Goal: Information Seeking & Learning: Check status

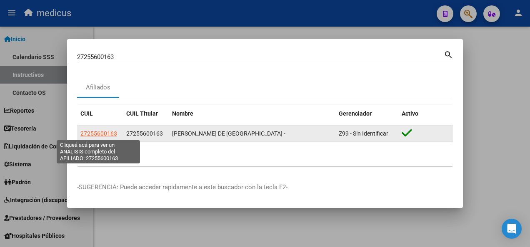
click at [111, 136] on span "27255600163" at bounding box center [98, 133] width 37 height 7
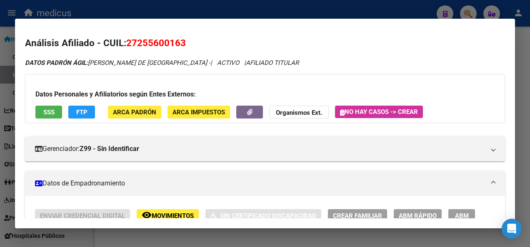
click at [45, 114] on span "SSS" at bounding box center [48, 112] width 11 height 7
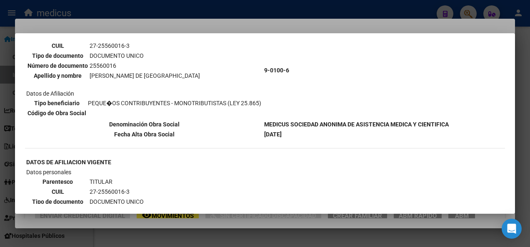
scroll to position [83, 0]
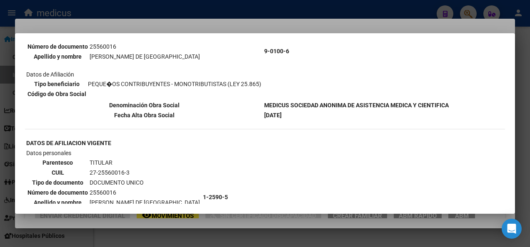
click at [313, 241] on div at bounding box center [265, 123] width 530 height 247
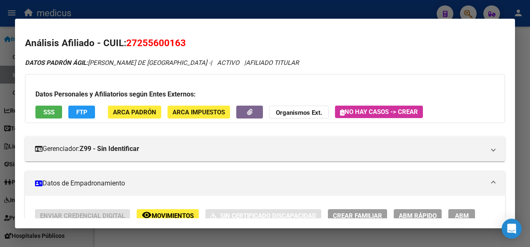
click at [313, 241] on div at bounding box center [265, 123] width 530 height 247
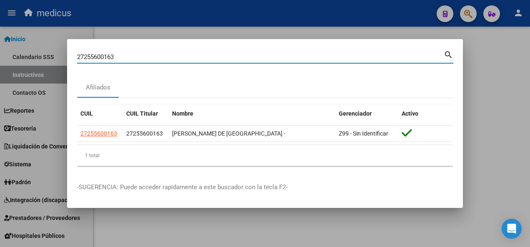
drag, startPoint x: 104, startPoint y: 60, endPoint x: 12, endPoint y: 62, distance: 92.1
click at [12, 62] on div "27255600163 Buscar (apellido, dni, cuil, nro traspaso, cuit, obra social) searc…" at bounding box center [265, 123] width 530 height 247
paste input "0315670765"
type input "20315670765"
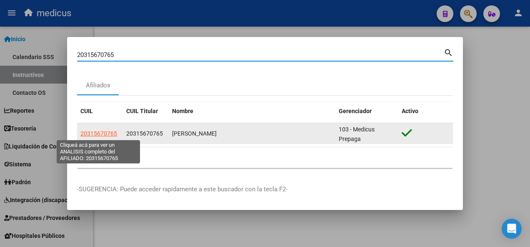
click at [94, 132] on span "20315670765" at bounding box center [98, 133] width 37 height 7
type textarea "20315670765"
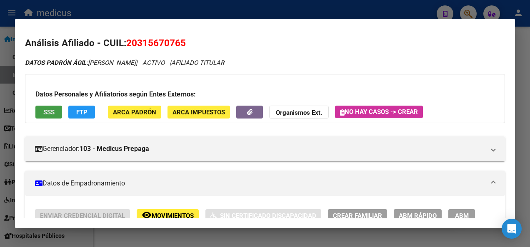
click at [49, 112] on span "SSS" at bounding box center [48, 112] width 11 height 7
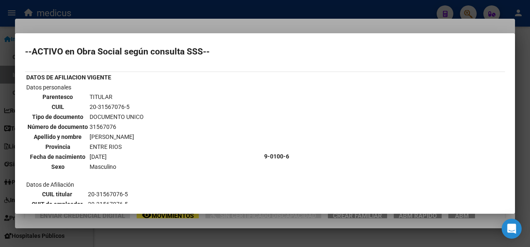
scroll to position [0, 0]
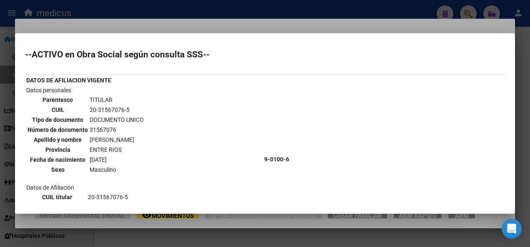
click at [357, 238] on div at bounding box center [265, 123] width 530 height 247
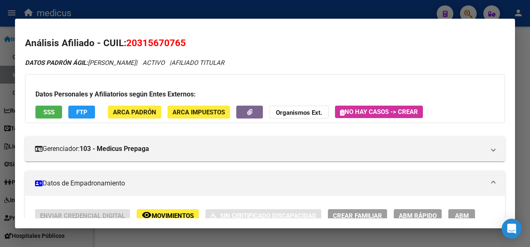
click at [140, 234] on div at bounding box center [265, 123] width 530 height 247
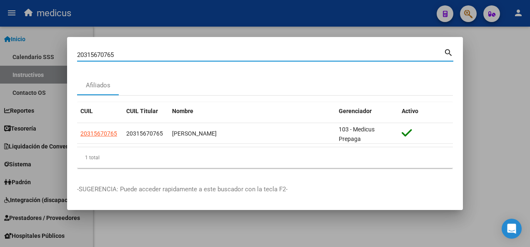
drag, startPoint x: 124, startPoint y: 53, endPoint x: 14, endPoint y: 55, distance: 110.3
click at [14, 55] on div "20315670765 Buscar (apellido, dni, cuil, nro traspaso, cuit, obra social) searc…" at bounding box center [265, 123] width 530 height 247
paste input "35563361"
type input "20335563361"
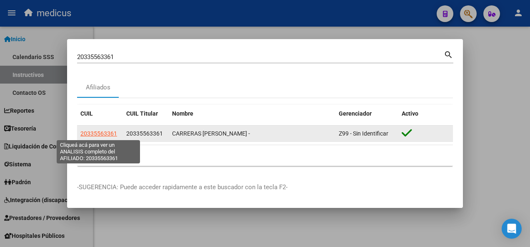
click at [93, 134] on span "20335563361" at bounding box center [98, 133] width 37 height 7
type textarea "20335563361"
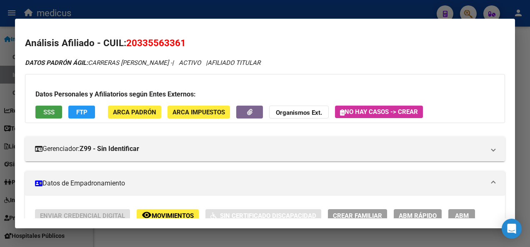
click at [46, 114] on span "SSS" at bounding box center [48, 112] width 11 height 7
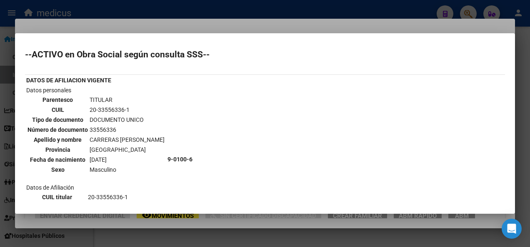
click at [166, 241] on div at bounding box center [265, 123] width 530 height 247
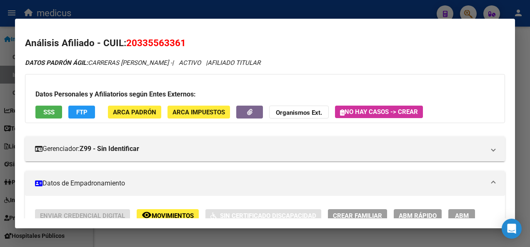
click at [166, 241] on div at bounding box center [265, 123] width 530 height 247
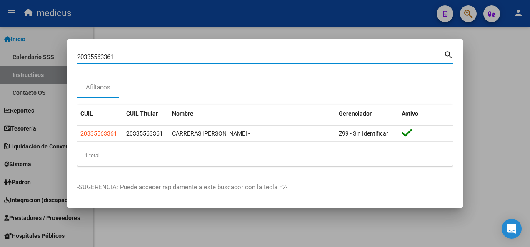
drag, startPoint x: 119, startPoint y: 57, endPoint x: 32, endPoint y: 57, distance: 86.2
click at [32, 57] on div "20335563361 Buscar (apellido, dni, cuil, nro traspaso, cuit, obra social) searc…" at bounding box center [265, 123] width 530 height 247
drag, startPoint x: 128, startPoint y: 57, endPoint x: 7, endPoint y: 56, distance: 120.7
click at [10, 57] on div "20335563361 Buscar (apellido, dni, cuil, nro traspaso, cuit, obra social) searc…" at bounding box center [265, 123] width 530 height 247
paste input "2699837"
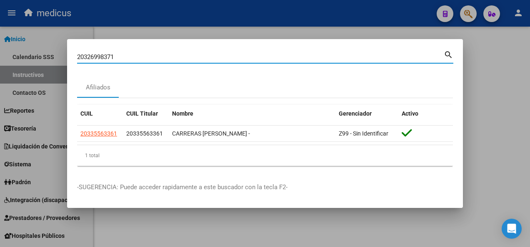
type input "20326998371"
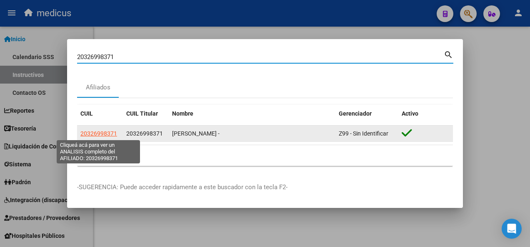
click at [90, 133] on span "20326998371" at bounding box center [98, 133] width 37 height 7
type textarea "20326998371"
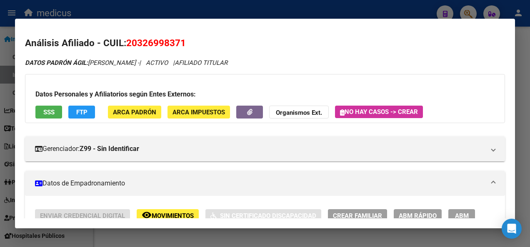
click at [50, 107] on button "SSS" at bounding box center [48, 112] width 27 height 13
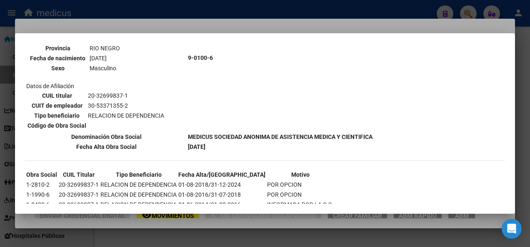
scroll to position [376, 0]
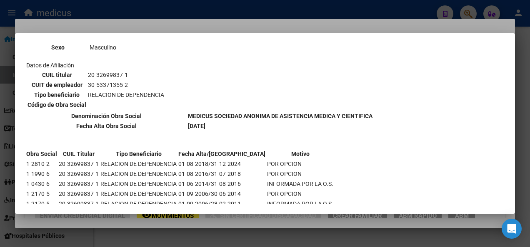
click at [191, 232] on div at bounding box center [265, 123] width 530 height 247
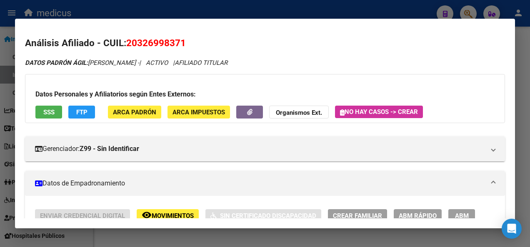
click at [191, 232] on div at bounding box center [265, 123] width 530 height 247
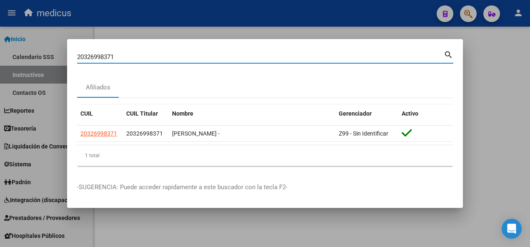
drag, startPoint x: 135, startPoint y: 58, endPoint x: 12, endPoint y: 61, distance: 122.8
click at [12, 61] on div "20326998371 Buscar (apellido, dni, cuil, nro traspaso, cuit, obra social) searc…" at bounding box center [265, 123] width 530 height 247
paste input "365834"
type input "20336583471"
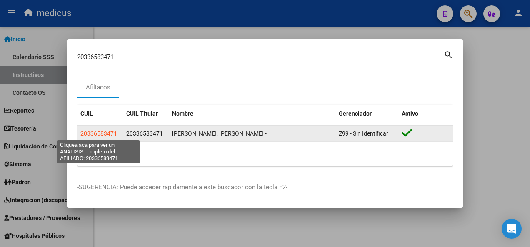
click at [100, 137] on span "20336583471" at bounding box center [98, 133] width 37 height 7
type textarea "20336583471"
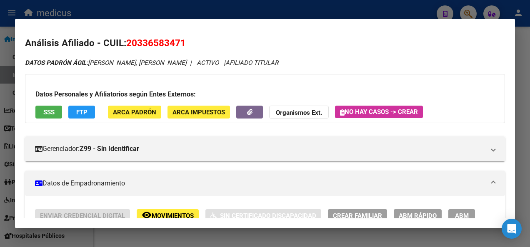
click at [50, 110] on span "SSS" at bounding box center [48, 112] width 11 height 7
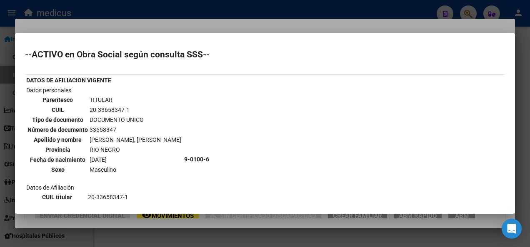
scroll to position [0, 0]
click at [129, 234] on div at bounding box center [265, 123] width 530 height 247
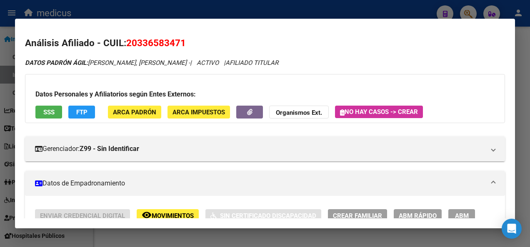
click at [129, 234] on div at bounding box center [265, 123] width 530 height 247
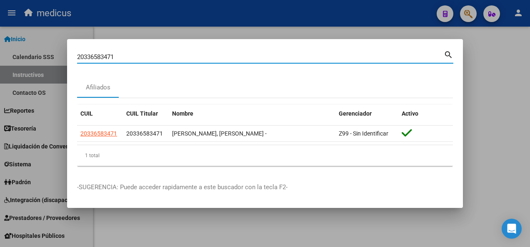
drag, startPoint x: 121, startPoint y: 55, endPoint x: 11, endPoint y: 55, distance: 109.9
click at [11, 55] on div "20336583471 Buscar (apellido, dni, cuil, nro traspaso, cuit, obra social) searc…" at bounding box center [265, 123] width 530 height 247
paste input "259415498"
type input "20259415498"
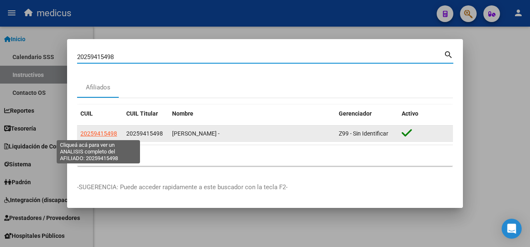
click at [98, 133] on span "20259415498" at bounding box center [98, 133] width 37 height 7
type textarea "20259415498"
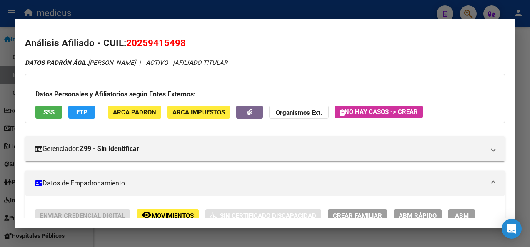
click at [46, 112] on span "SSS" at bounding box center [48, 112] width 11 height 7
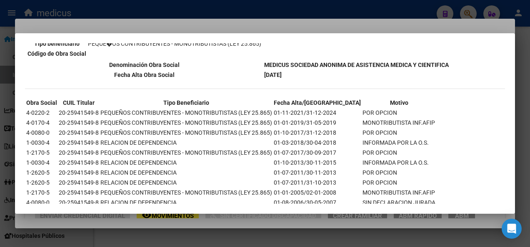
scroll to position [749, 0]
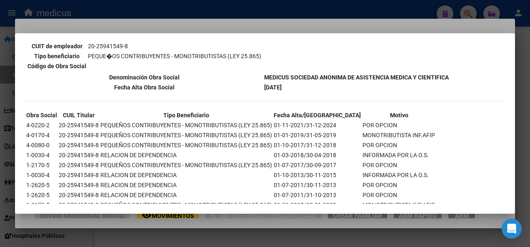
click at [167, 235] on div at bounding box center [265, 123] width 530 height 247
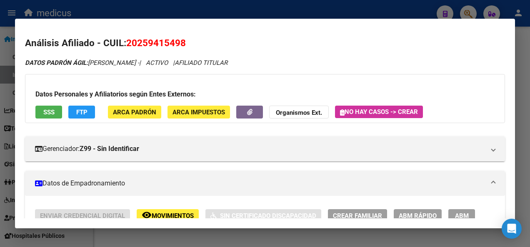
click at [167, 235] on div at bounding box center [265, 123] width 530 height 247
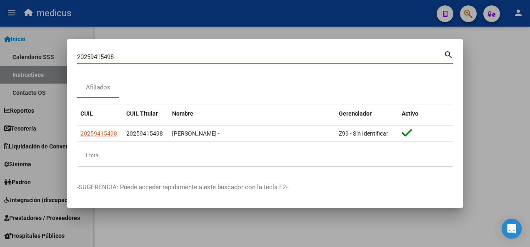
drag, startPoint x: 132, startPoint y: 57, endPoint x: 27, endPoint y: 59, distance: 104.9
click at [27, 59] on div "20259415498 Buscar (apellido, dni, cuil, nro traspaso, cuit, obra social) searc…" at bounding box center [265, 123] width 530 height 247
paste input "353665821"
type input "20353665821"
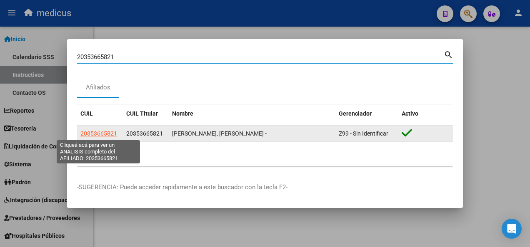
click at [91, 132] on span "20353665821" at bounding box center [98, 133] width 37 height 7
type textarea "20353665821"
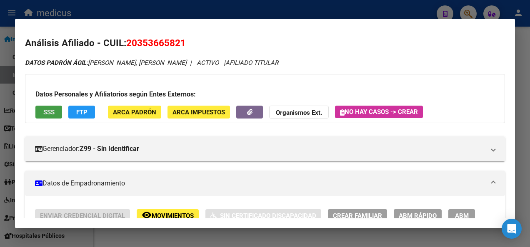
click at [42, 109] on button "SSS" at bounding box center [48, 112] width 27 height 13
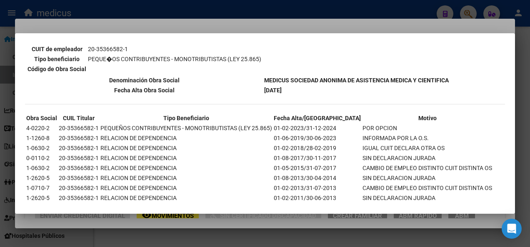
scroll to position [390, 0]
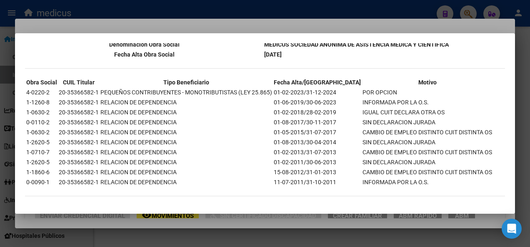
click at [176, 238] on div at bounding box center [265, 123] width 530 height 247
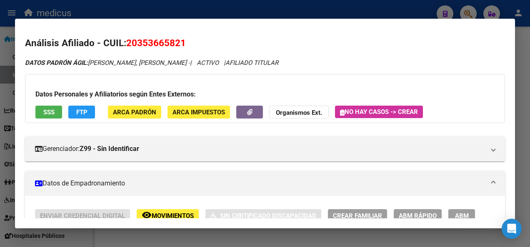
click at [176, 238] on div at bounding box center [265, 123] width 530 height 247
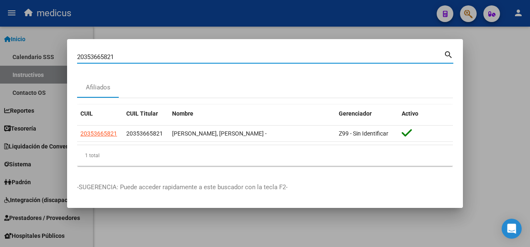
drag, startPoint x: 120, startPoint y: 55, endPoint x: 47, endPoint y: 55, distance: 72.9
click at [47, 55] on div "20353665821 Buscar (apellido, dni, cuil, nro traspaso, cuit, obra social) searc…" at bounding box center [265, 123] width 530 height 247
paste input "256669456"
type input "20256669456"
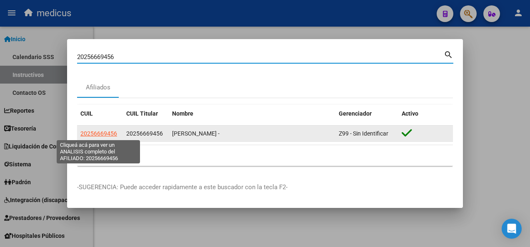
click at [104, 134] on span "20256669456" at bounding box center [98, 133] width 37 height 7
type textarea "20256669456"
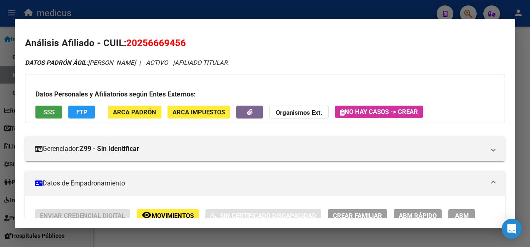
click at [47, 109] on span "SSS" at bounding box center [48, 112] width 11 height 7
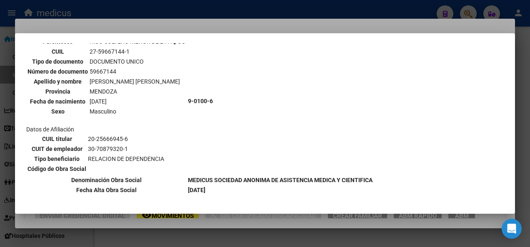
scroll to position [708, 0]
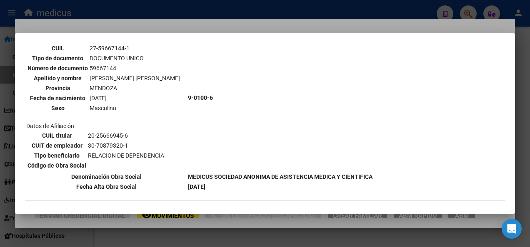
click at [204, 235] on div at bounding box center [265, 123] width 530 height 247
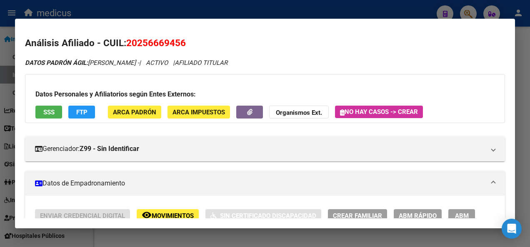
click at [204, 235] on div at bounding box center [265, 123] width 530 height 247
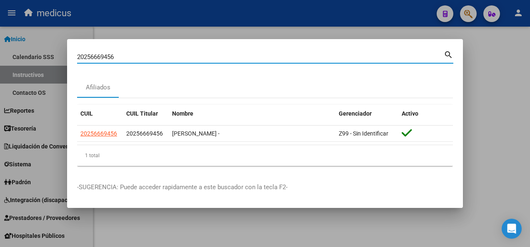
drag, startPoint x: 122, startPoint y: 56, endPoint x: 23, endPoint y: 62, distance: 98.9
click at [23, 62] on div "20256669456 Buscar (apellido, dni, cuil, nro traspaso, cuit, obra social) searc…" at bounding box center [265, 123] width 530 height 247
paste input "7383344218"
type input "27383344218"
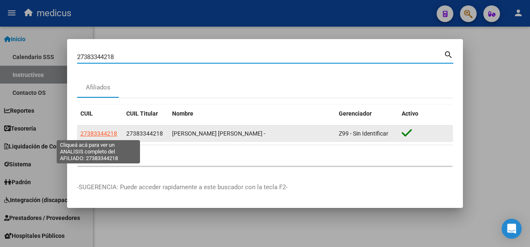
click at [102, 133] on span "27383344218" at bounding box center [98, 133] width 37 height 7
type textarea "27383344218"
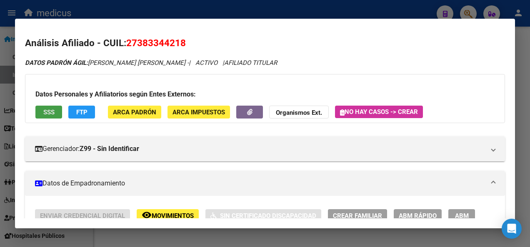
click at [41, 110] on button "SSS" at bounding box center [48, 112] width 27 height 13
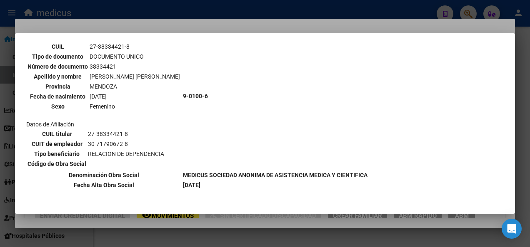
scroll to position [0, 0]
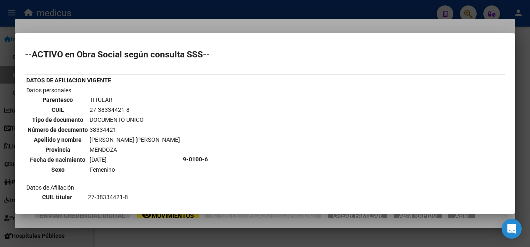
click at [242, 235] on div at bounding box center [265, 123] width 530 height 247
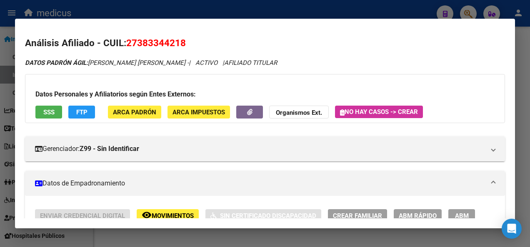
click at [236, 236] on div at bounding box center [265, 123] width 530 height 247
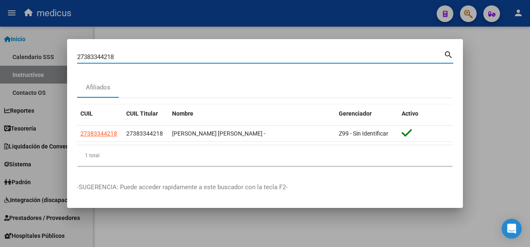
drag, startPoint x: 119, startPoint y: 54, endPoint x: 35, endPoint y: 55, distance: 83.7
click at [35, 55] on div "27383344218 Buscar (apellido, dni, cuil, nro traspaso, cuit, obra social) searc…" at bounding box center [265, 123] width 530 height 247
paste input "0350223739"
type input "20350223739"
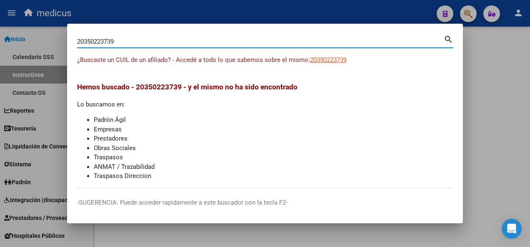
click at [496, 107] on div at bounding box center [265, 123] width 530 height 247
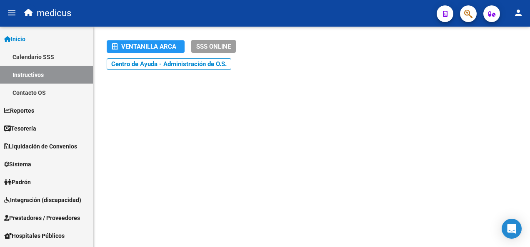
click at [218, 185] on mat-sidenav-content "Ventanilla ARCA SSS ONLINE Instructivos y Video Tutoriales SAAS Centro de Ayuda…" at bounding box center [311, 137] width 436 height 221
click at [463, 19] on button "button" at bounding box center [468, 13] width 17 height 17
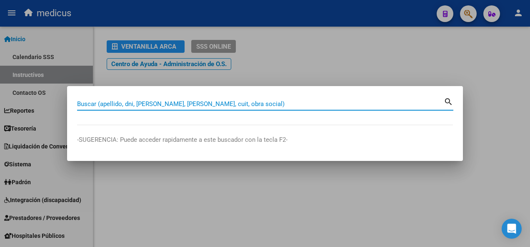
click at [187, 101] on input "Buscar (apellido, dni, [PERSON_NAME], [PERSON_NAME], cuit, obra social)" at bounding box center [260, 103] width 366 height 7
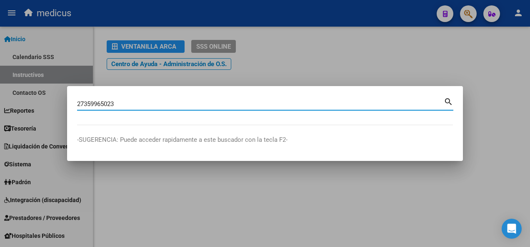
type input "27359965023"
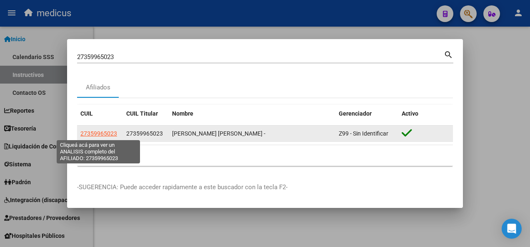
click at [96, 131] on span "27359965023" at bounding box center [98, 133] width 37 height 7
type textarea "27359965023"
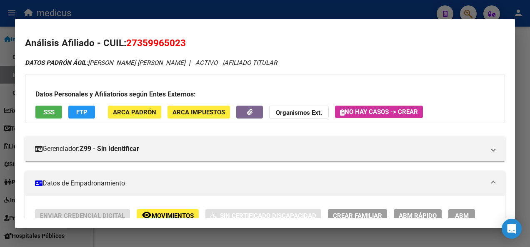
click at [43, 109] on span "SSS" at bounding box center [48, 112] width 11 height 7
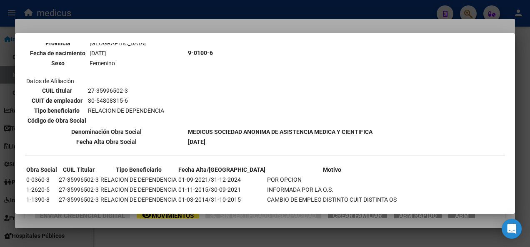
scroll to position [388, 0]
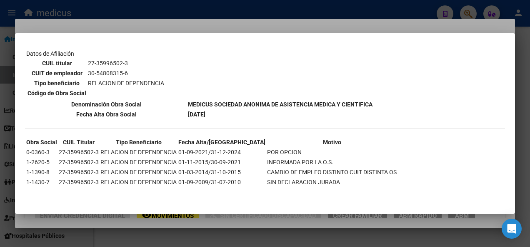
click at [172, 246] on div at bounding box center [265, 123] width 530 height 247
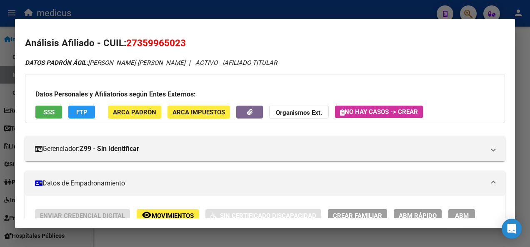
click at [171, 239] on div at bounding box center [265, 123] width 530 height 247
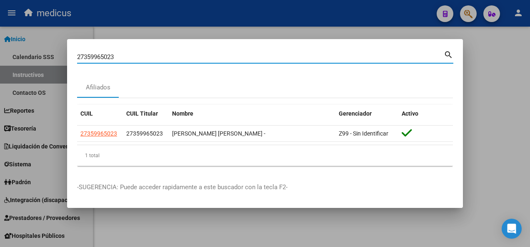
drag, startPoint x: 119, startPoint y: 56, endPoint x: 16, endPoint y: 53, distance: 103.7
click at [16, 53] on div "27359965023 Buscar (apellido, dni, cuil, nro traspaso, cuit, obra social) searc…" at bounding box center [265, 123] width 530 height 247
paste input "0318322490"
type input "20318322490"
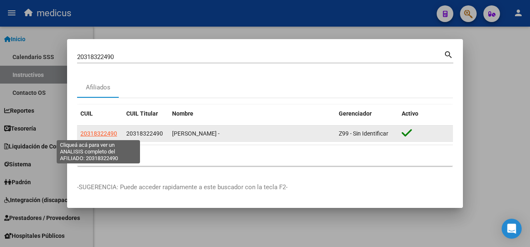
click at [94, 135] on span "20318322490" at bounding box center [98, 133] width 37 height 7
type textarea "20318322490"
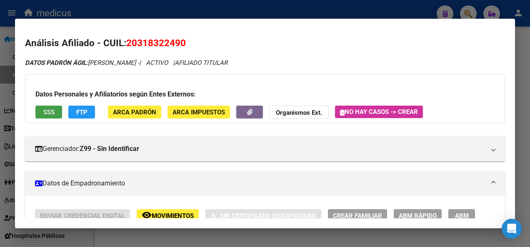
click at [48, 114] on span "SSS" at bounding box center [48, 112] width 11 height 7
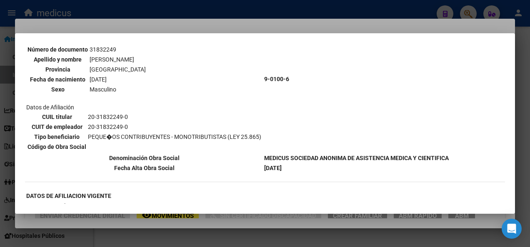
scroll to position [0, 0]
